Goal: Learn about a topic

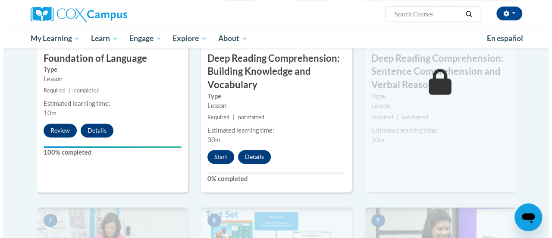
scroll to position [494, 0]
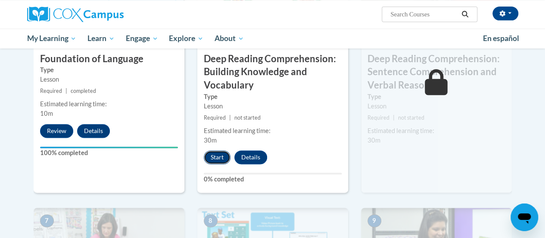
click at [216, 154] on button "Start" at bounding box center [217, 157] width 27 height 14
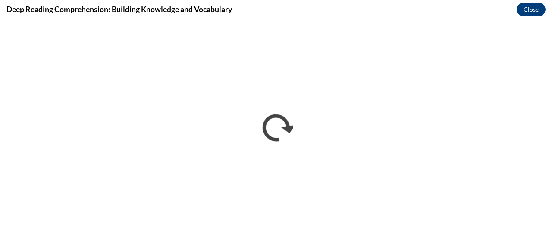
scroll to position [0, 0]
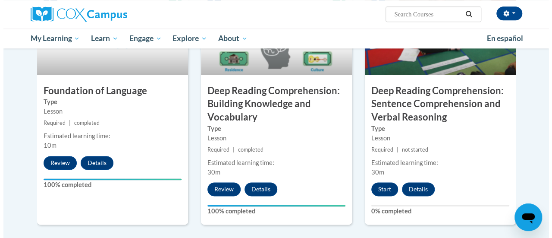
scroll to position [457, 0]
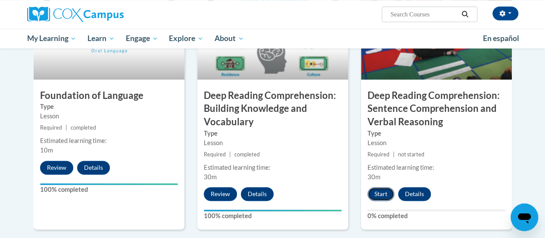
click at [377, 191] on button "Start" at bounding box center [381, 194] width 27 height 14
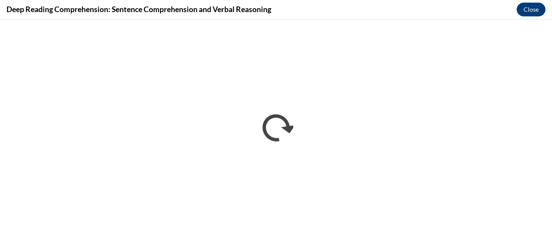
scroll to position [0, 0]
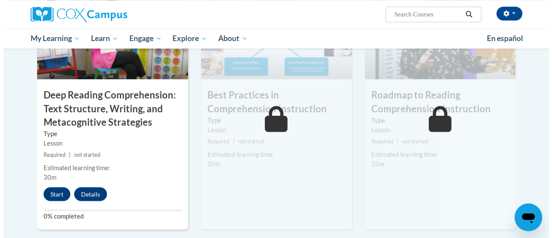
scroll to position [709, 0]
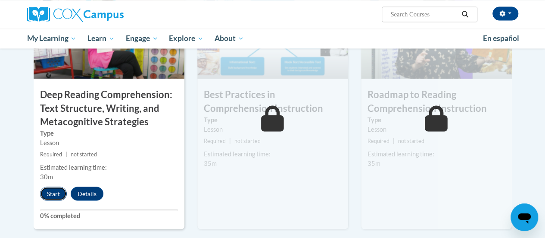
click at [48, 194] on button "Start" at bounding box center [53, 193] width 27 height 14
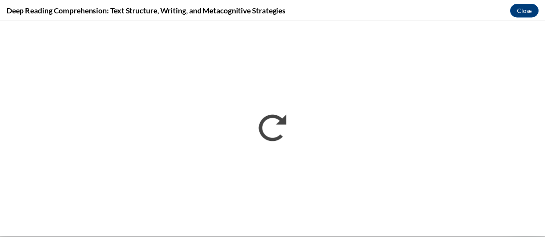
scroll to position [0, 0]
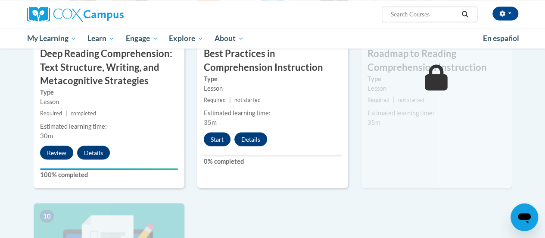
scroll to position [721, 0]
